Goal: Transaction & Acquisition: Purchase product/service

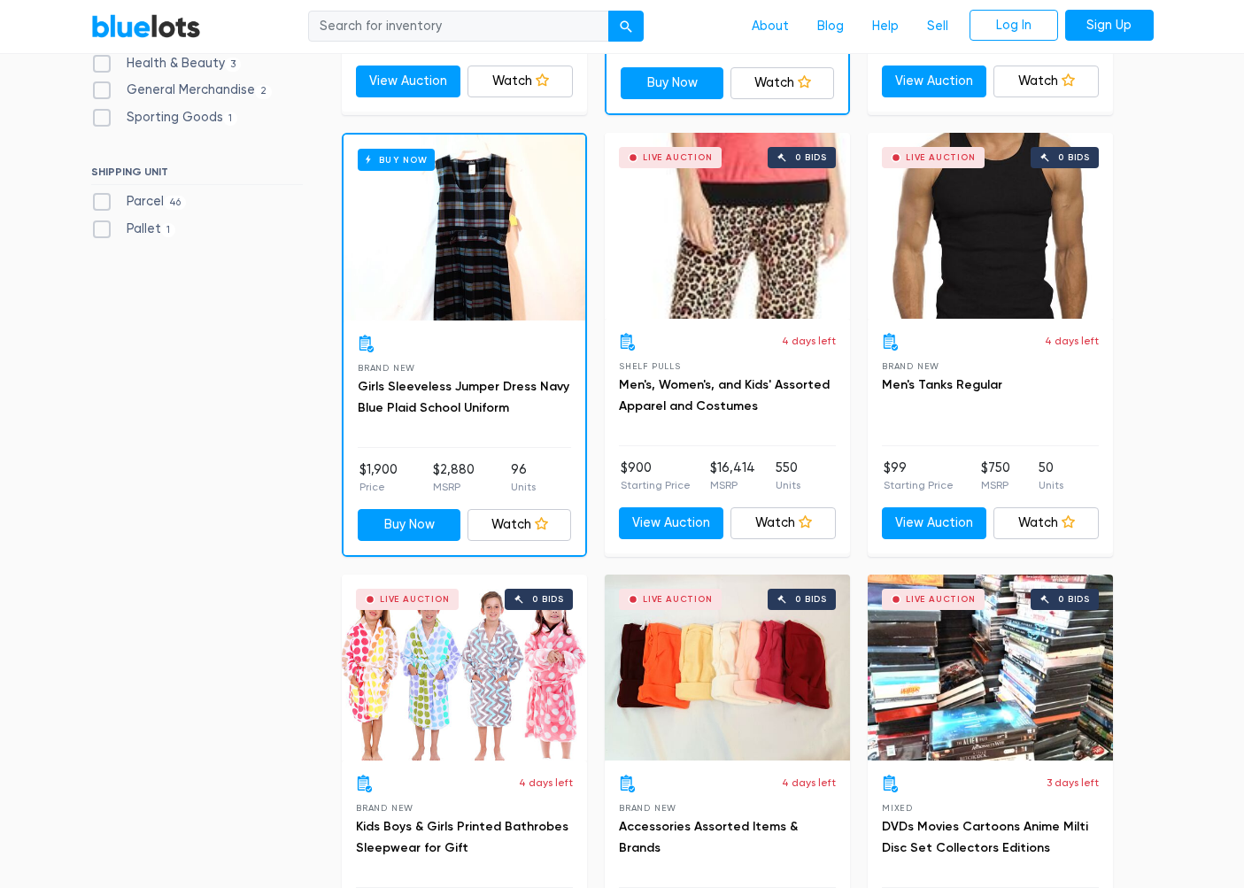
scroll to position [1012, 0]
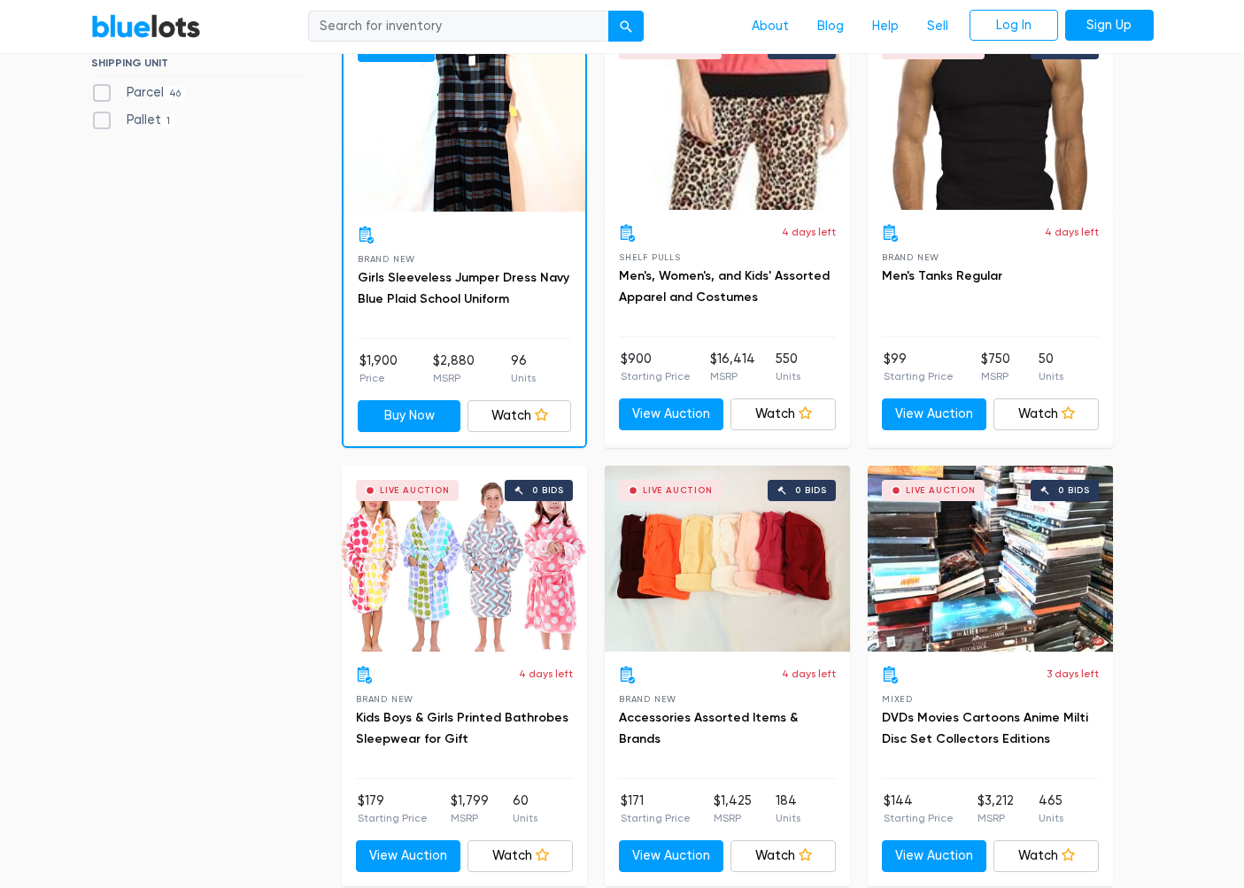
click at [491, 563] on div "Live Auction 0 bids" at bounding box center [464, 559] width 245 height 186
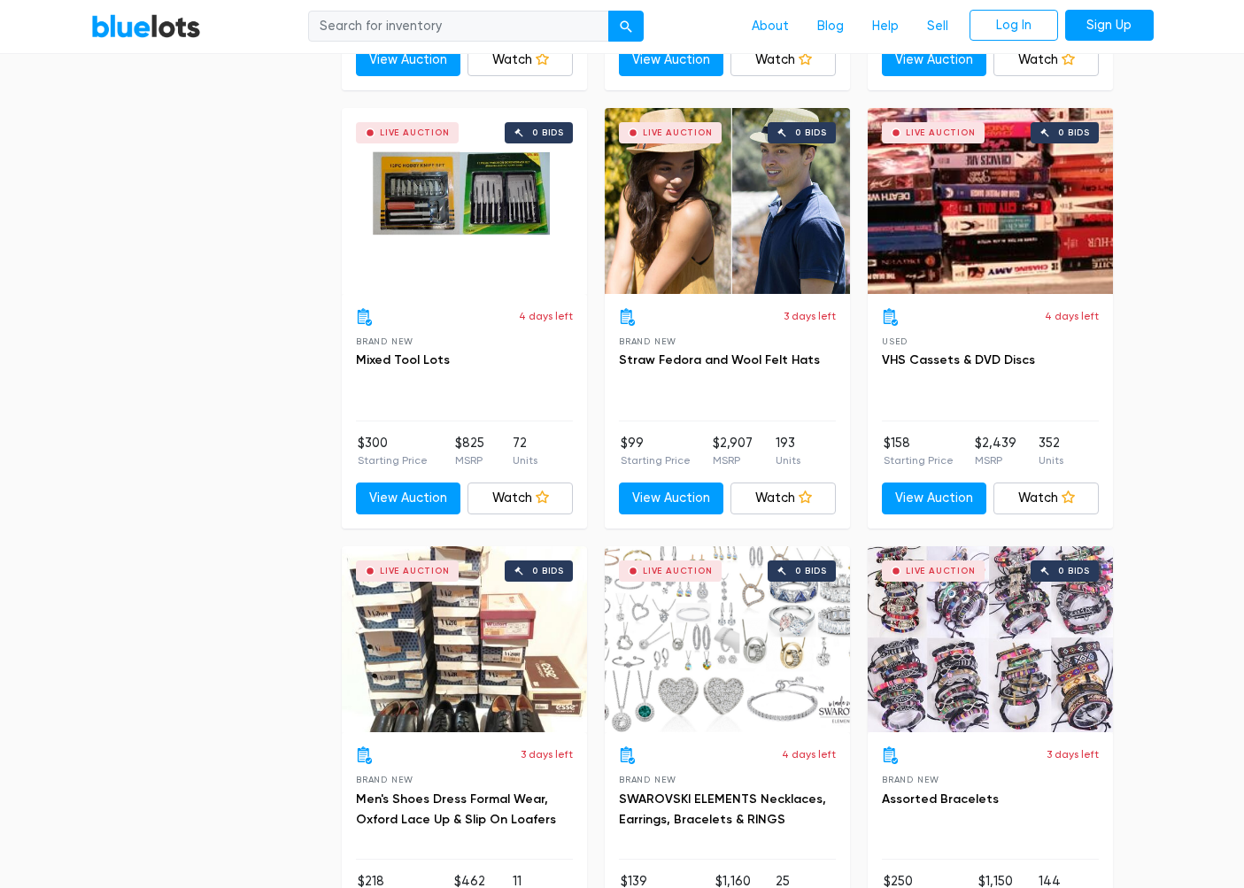
scroll to position [4459, 0]
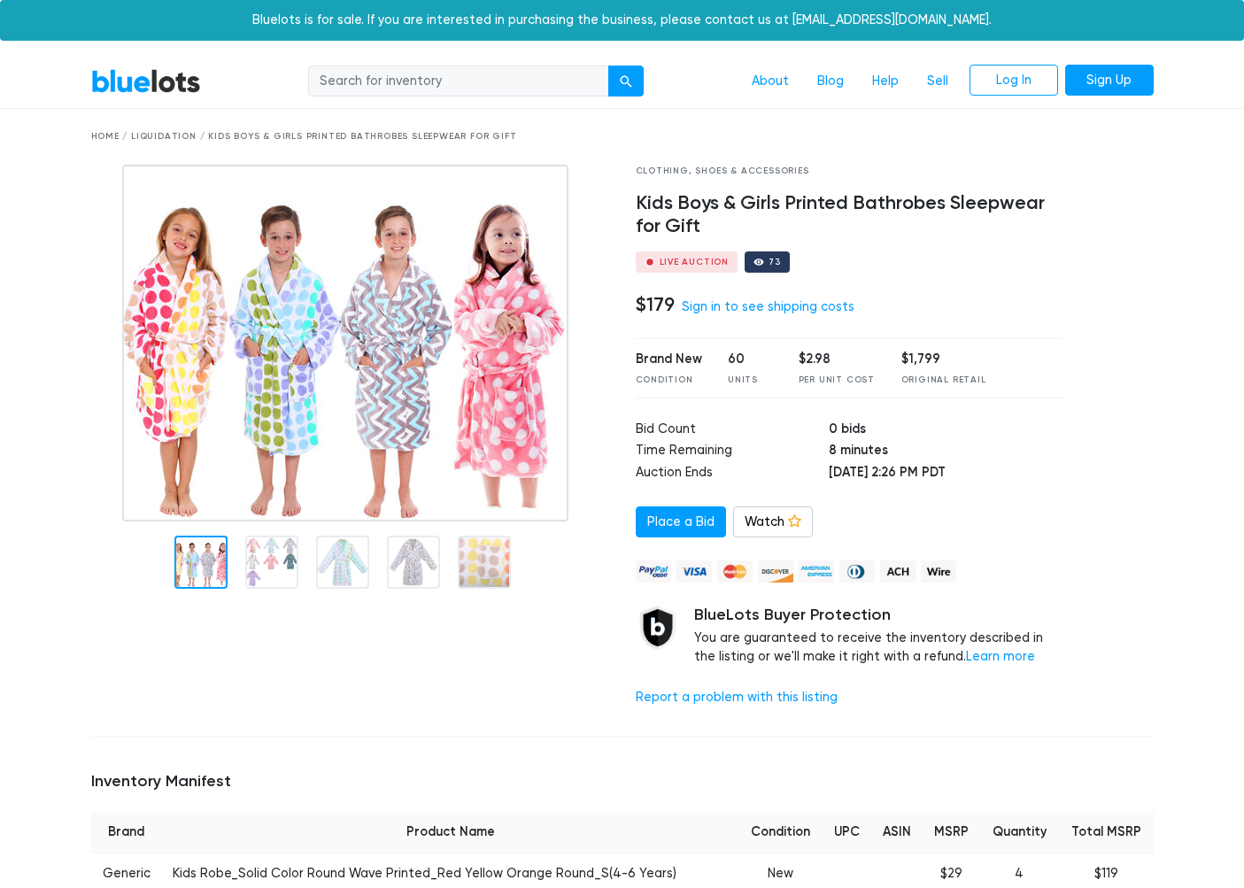
click at [737, 340] on div "Brand New Condition 60 Units $2.98 Per Unit Cost $1,799 Original Retail" at bounding box center [850, 367] width 428 height 59
